Goal: Task Accomplishment & Management: Manage account settings

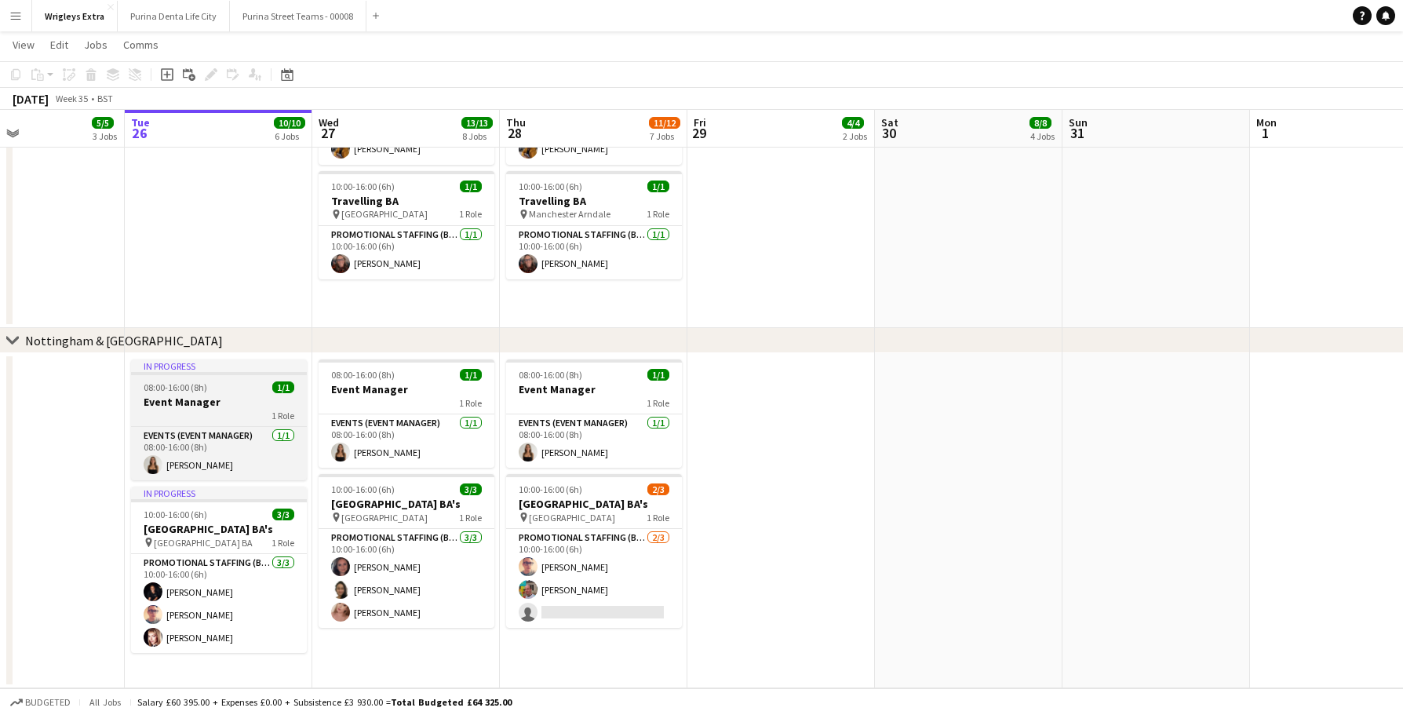
scroll to position [0, 439]
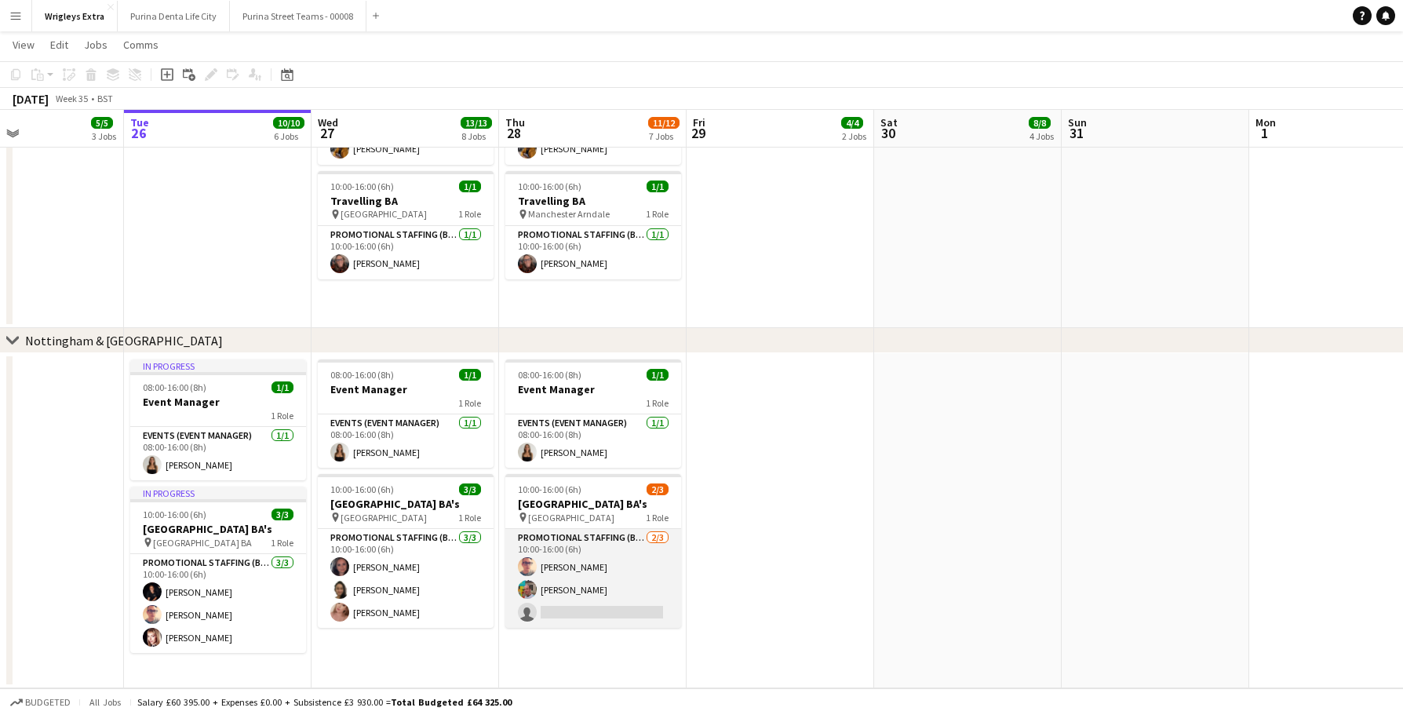
click at [619, 624] on app-card-role "Promotional Staffing (Brand Ambassadors) [DATE] 10:00-16:00 (6h) [PERSON_NAME] …" at bounding box center [593, 578] width 176 height 99
click at [635, 616] on app-card-role "Promotional Staffing (Brand Ambassadors) [DATE] 10:00-16:00 (6h) [PERSON_NAME] …" at bounding box center [593, 578] width 176 height 99
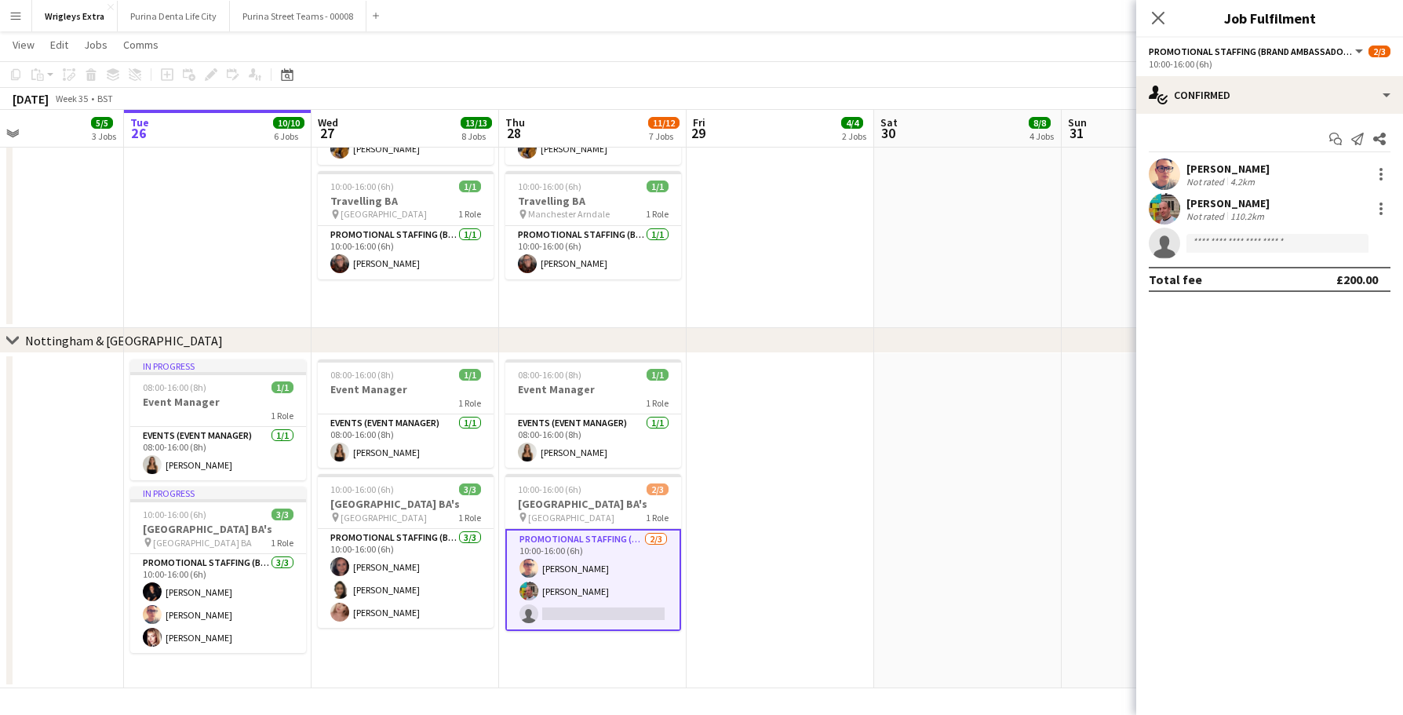
click at [1251, 126] on div "Start chat Send notification Share" at bounding box center [1270, 139] width 242 height 26
click at [1240, 108] on div "single-neutral-actions-check-2 Confirmed" at bounding box center [1269, 95] width 267 height 38
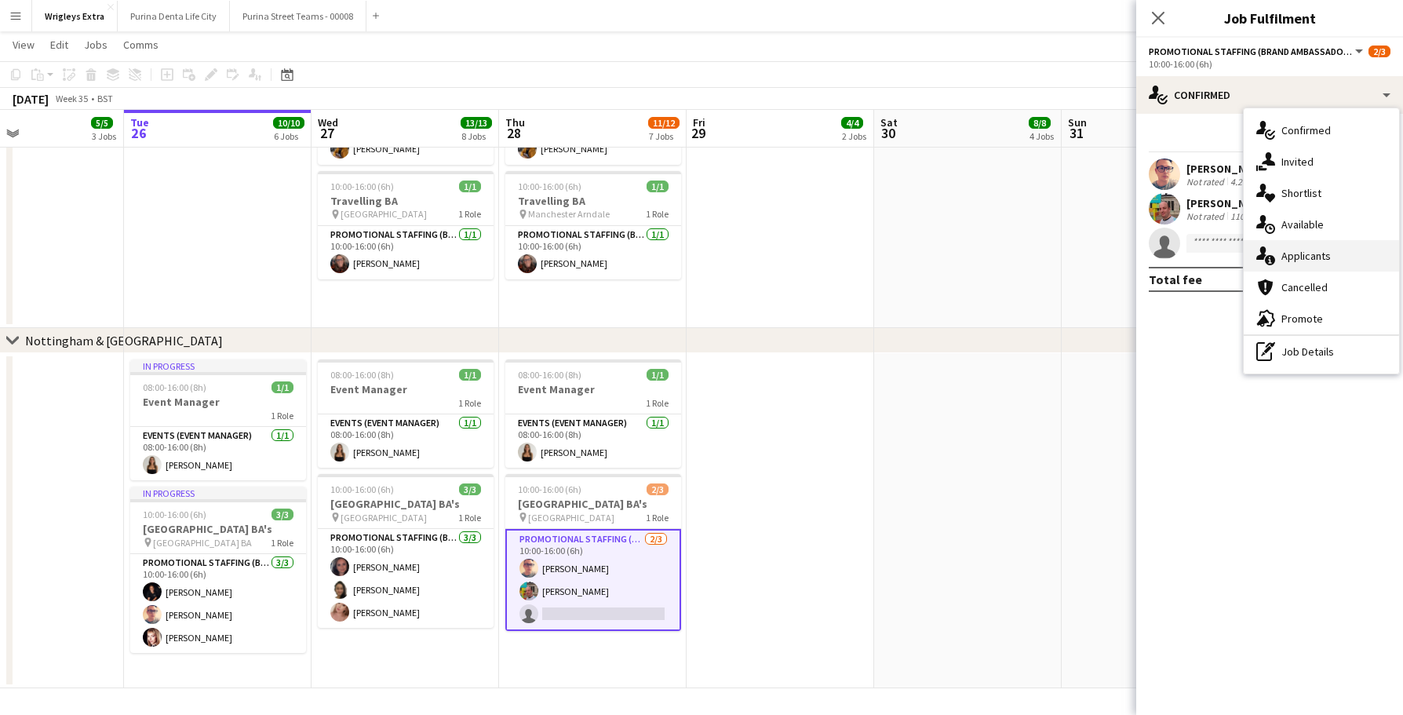
click at [1313, 264] on div "single-neutral-actions-information Applicants" at bounding box center [1321, 255] width 155 height 31
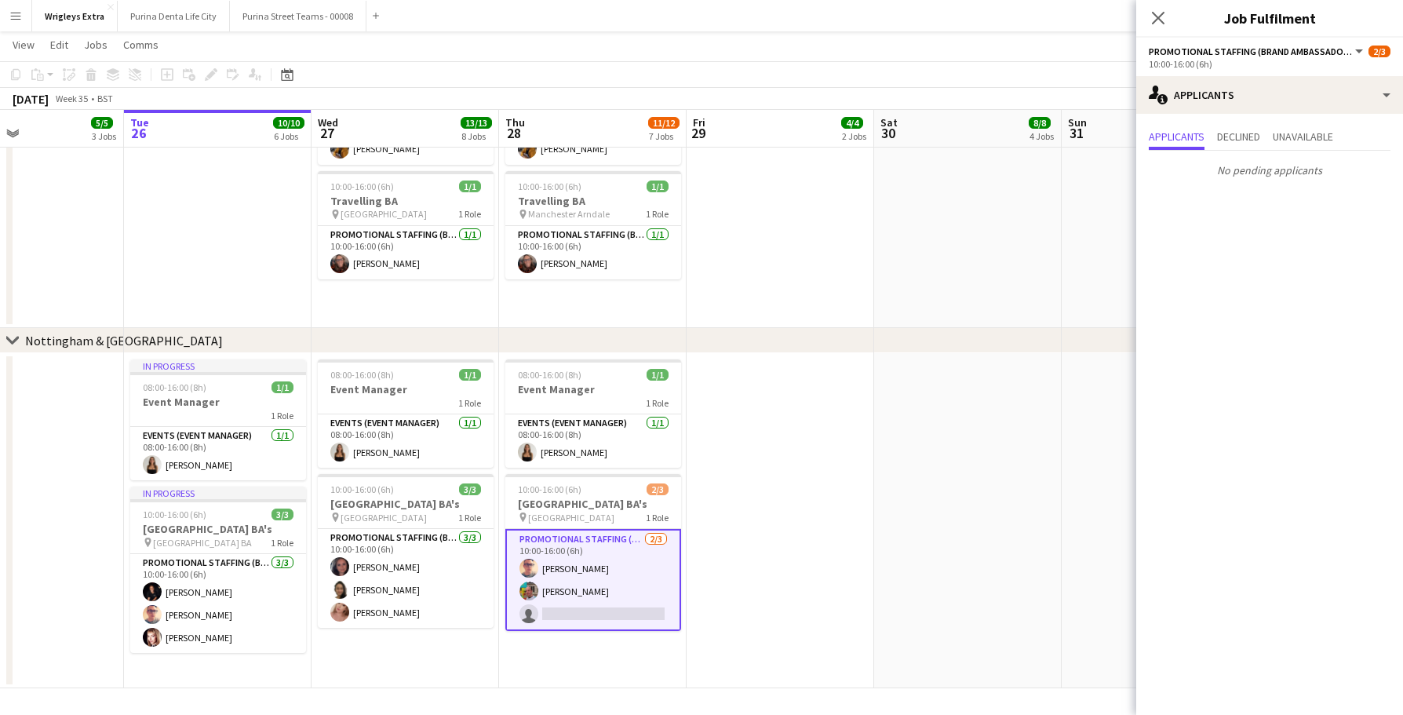
click at [829, 545] on app-date-cell at bounding box center [781, 520] width 188 height 335
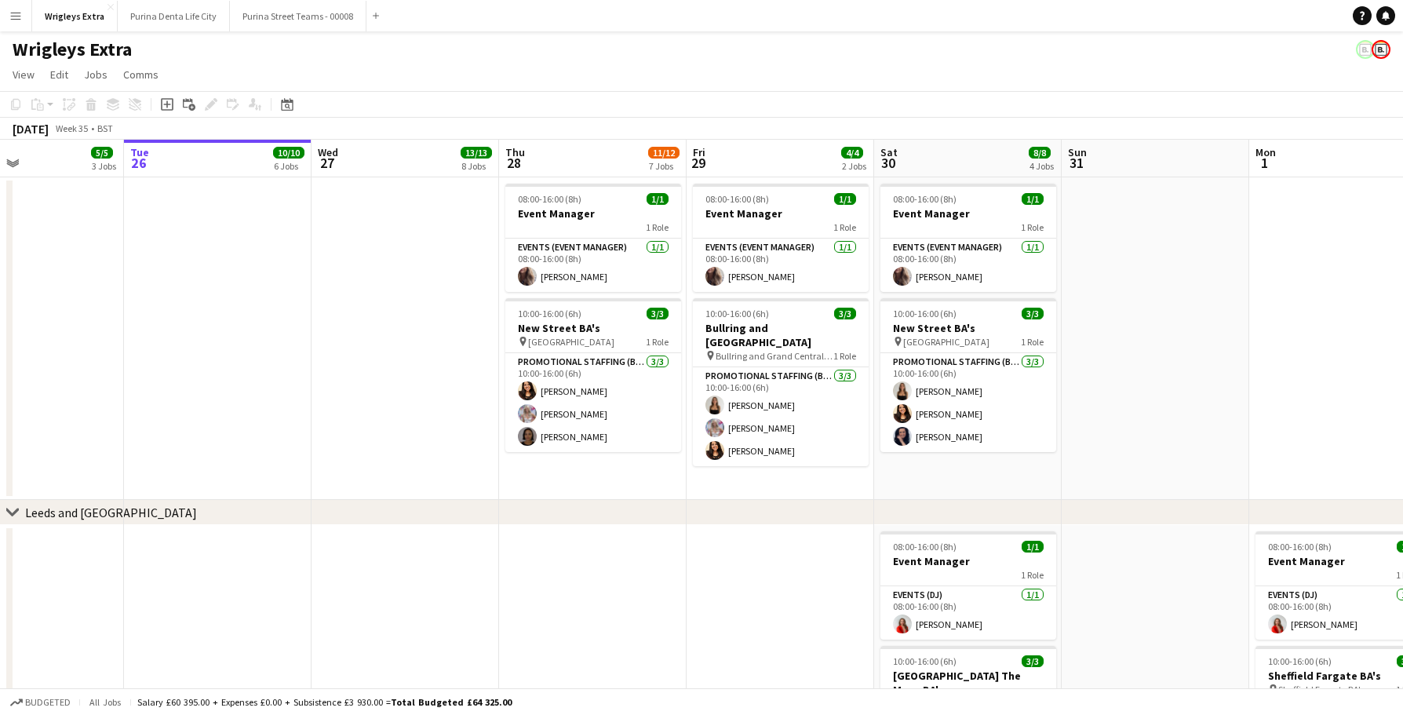
scroll to position [0, 0]
click at [574, 439] on app-card-role "Promotional Staffing (Brand Ambassadors) [DATE] 10:00-16:00 (6h) [PERSON_NAME] …" at bounding box center [593, 402] width 176 height 99
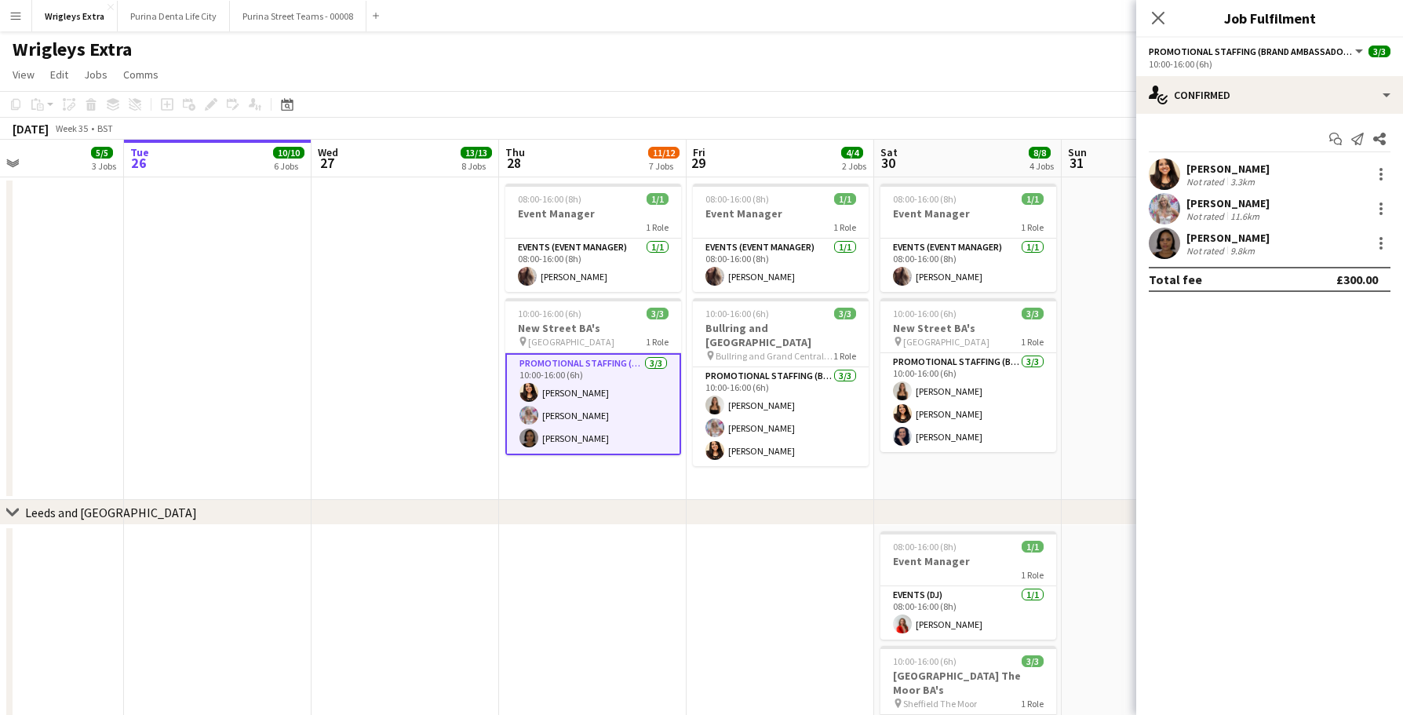
click at [1156, 254] on app-user-avatar at bounding box center [1164, 243] width 31 height 31
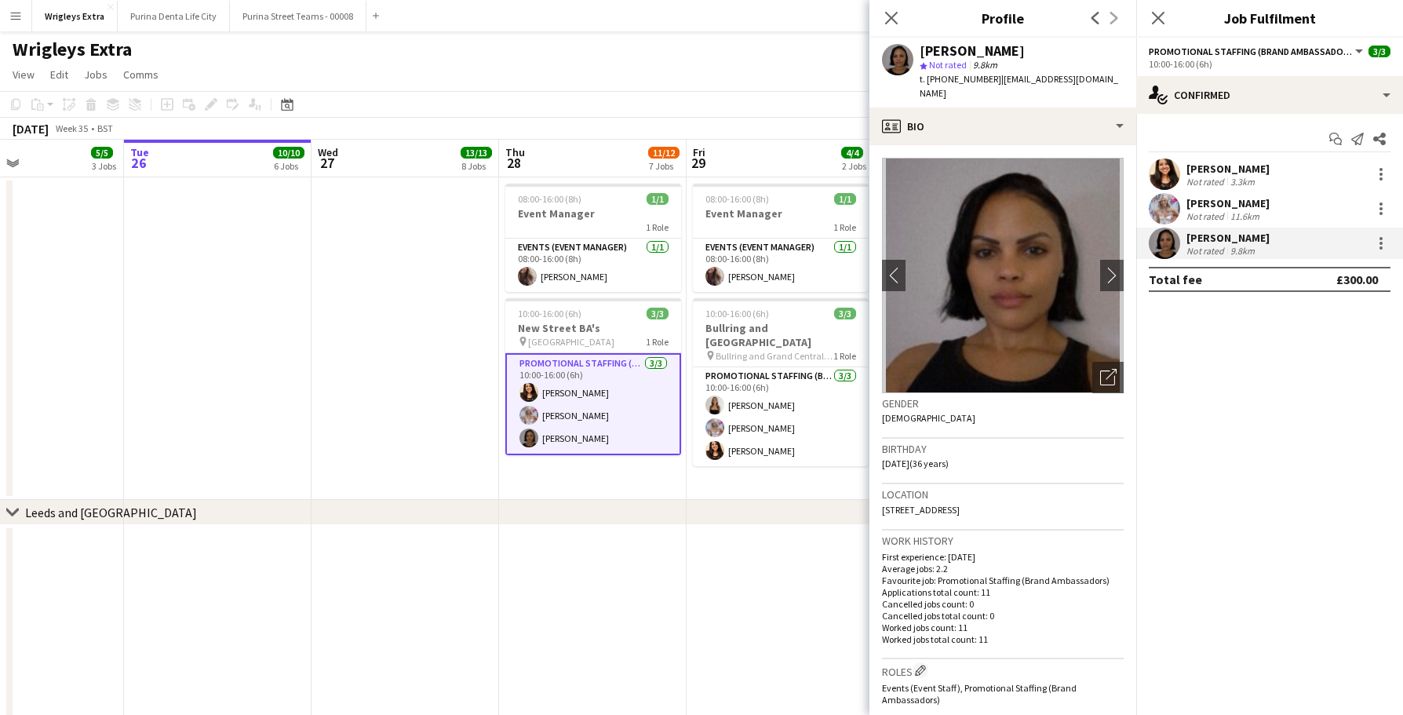
click at [697, 116] on app-toolbar "Copy Paste Paste Command V Paste with crew Command Shift V Paste linked Job [GE…" at bounding box center [701, 104] width 1403 height 27
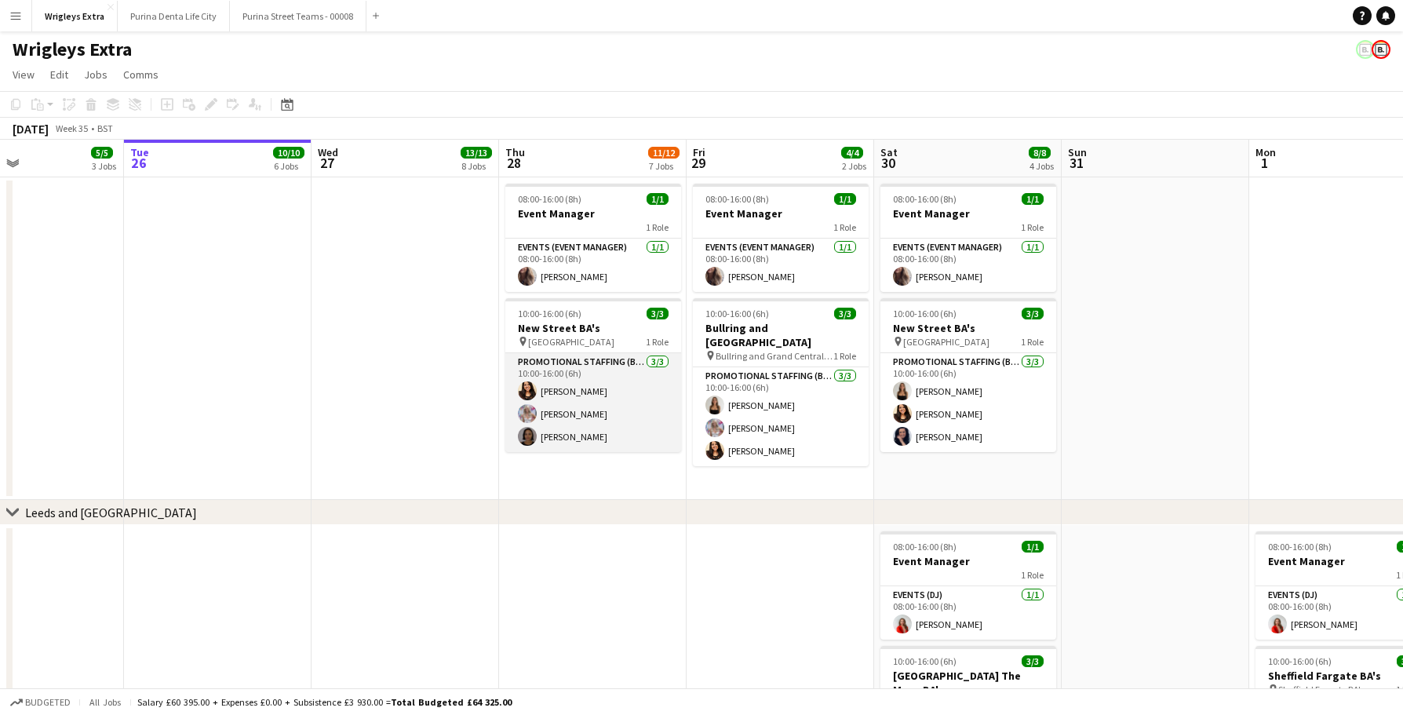
click at [608, 391] on app-card-role "Promotional Staffing (Brand Ambassadors) [DATE] 10:00-16:00 (6h) [PERSON_NAME] …" at bounding box center [593, 402] width 176 height 99
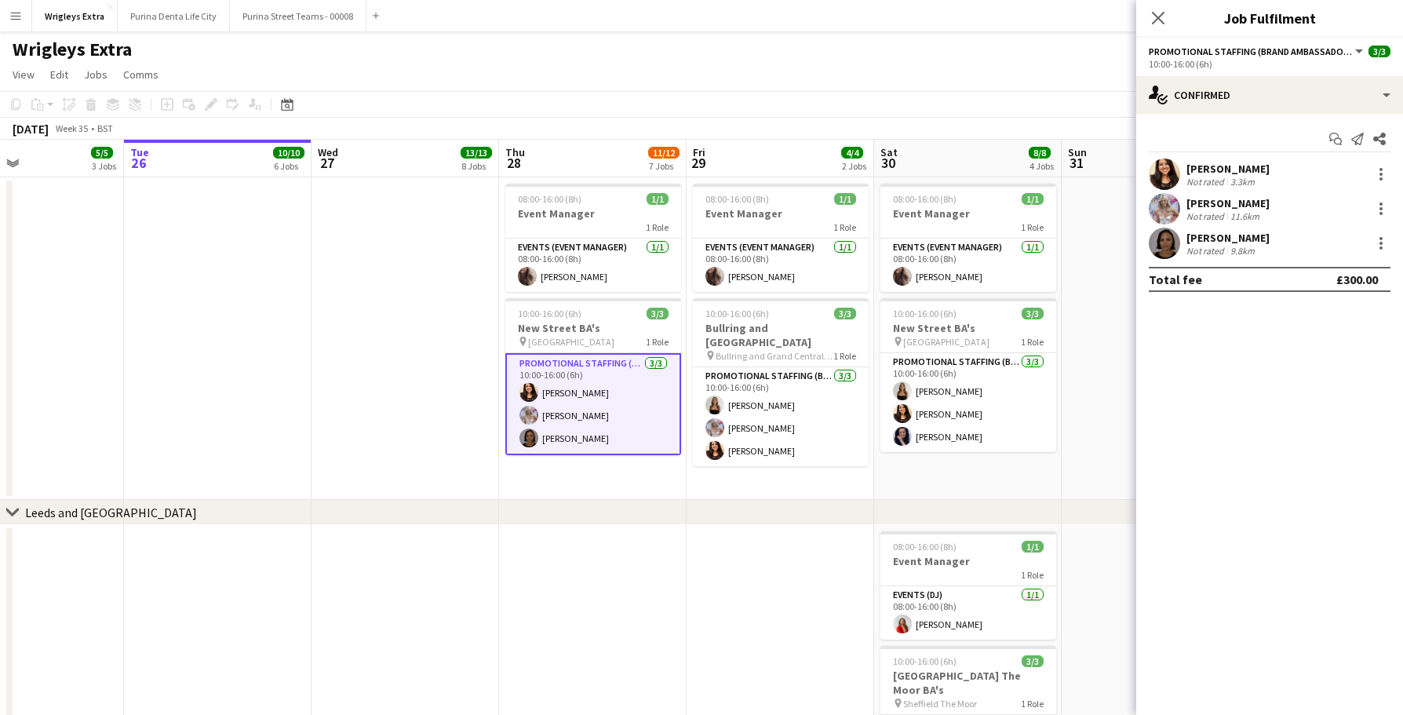
click at [1165, 209] on app-user-avatar at bounding box center [1164, 208] width 31 height 31
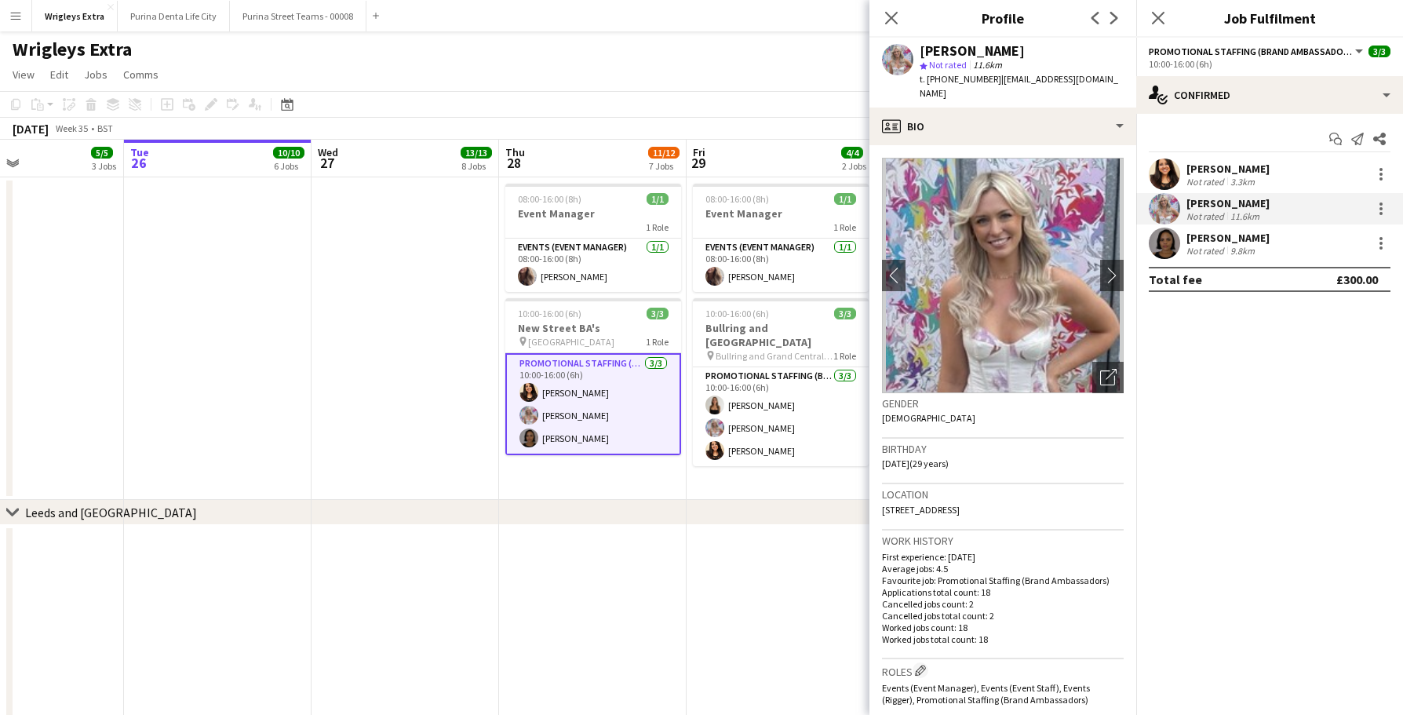
click at [712, 107] on app-toolbar "Copy Paste Paste Command V Paste with crew Command Shift V Paste linked Job [GE…" at bounding box center [701, 104] width 1403 height 27
